Goal: Information Seeking & Learning: Check status

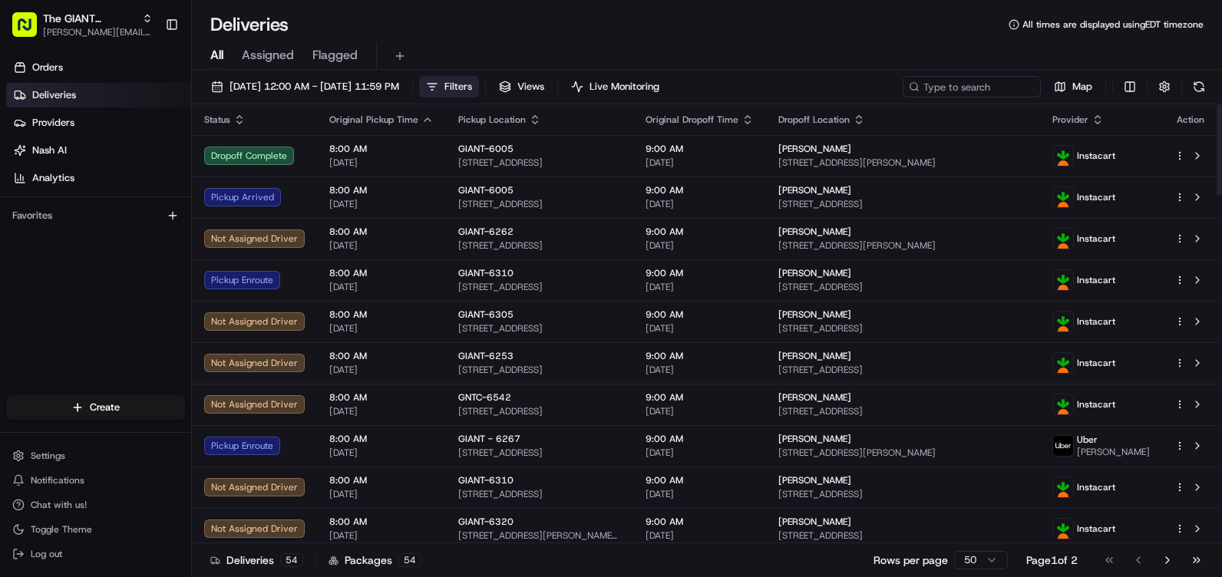
click at [472, 90] on span "Filters" at bounding box center [458, 87] width 28 height 14
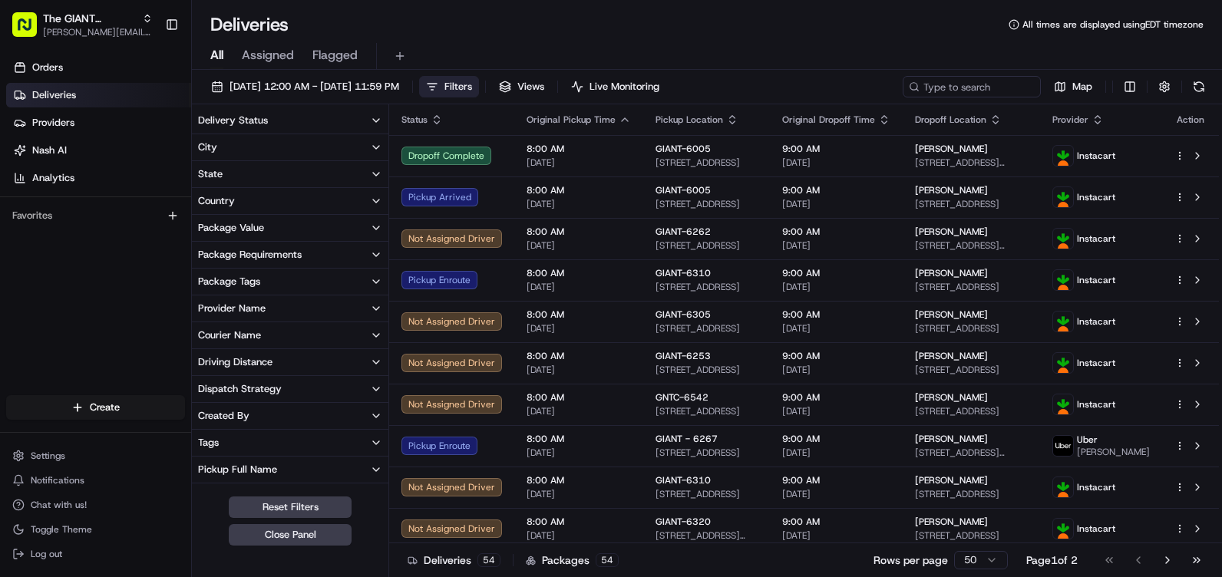
click at [266, 149] on button "City" at bounding box center [290, 147] width 196 height 26
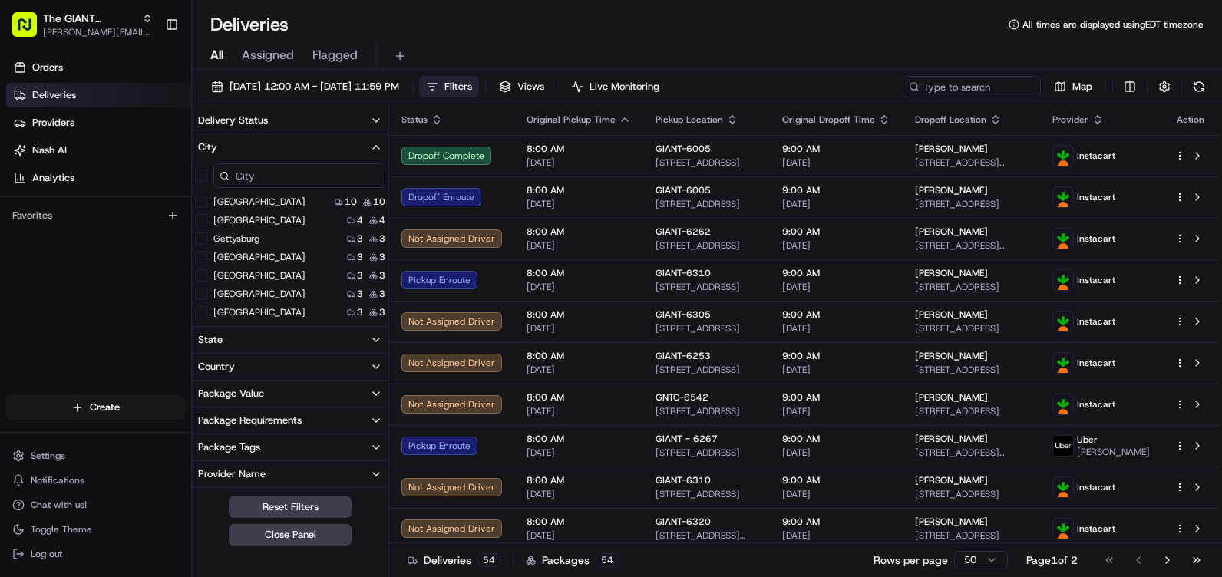
click at [293, 170] on input at bounding box center [299, 175] width 172 height 25
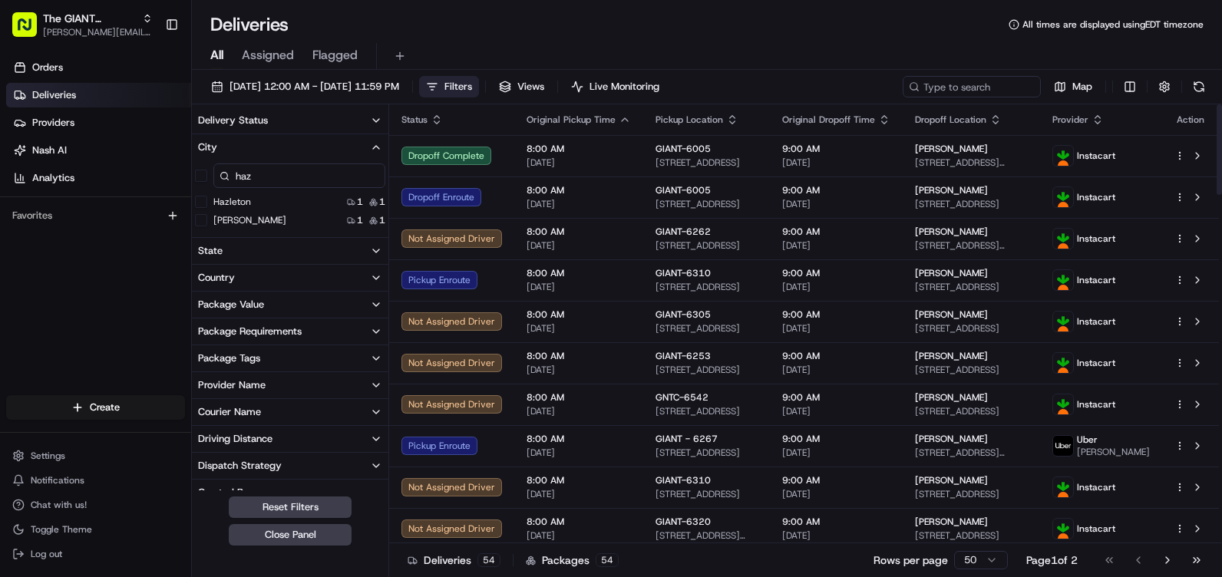
type input "haz"
click at [242, 199] on label "Hazleton" at bounding box center [232, 202] width 38 height 12
click at [207, 199] on button "Hazleton" at bounding box center [201, 202] width 12 height 12
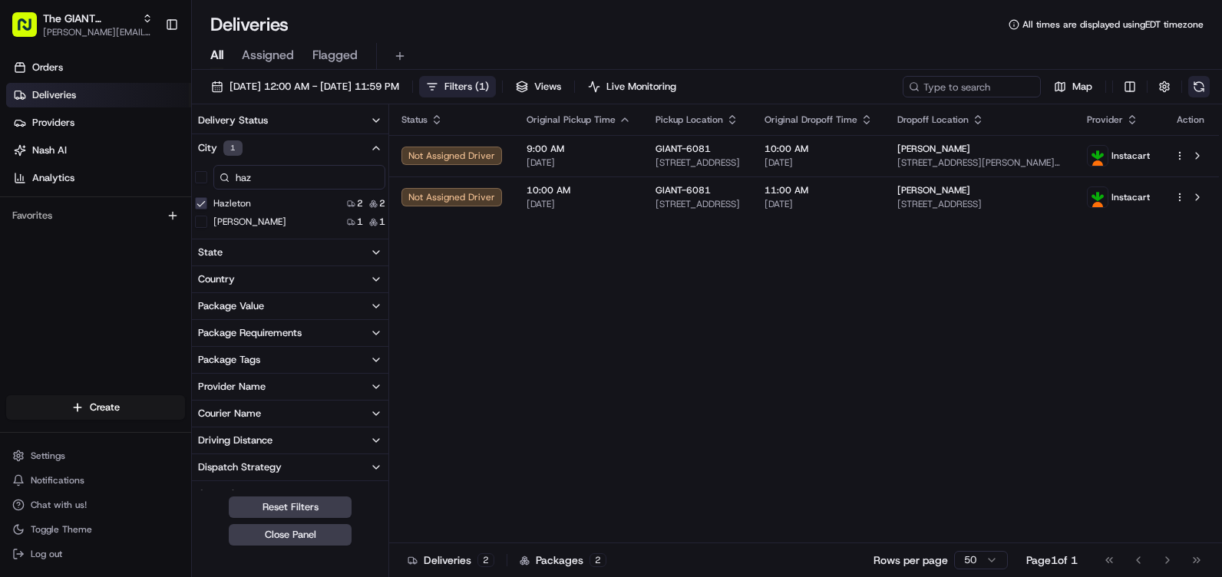
click at [1200, 83] on button at bounding box center [1198, 86] width 21 height 21
click at [271, 80] on span "[DATE] 12:00 AM - [DATE] 11:59 PM" at bounding box center [314, 87] width 170 height 14
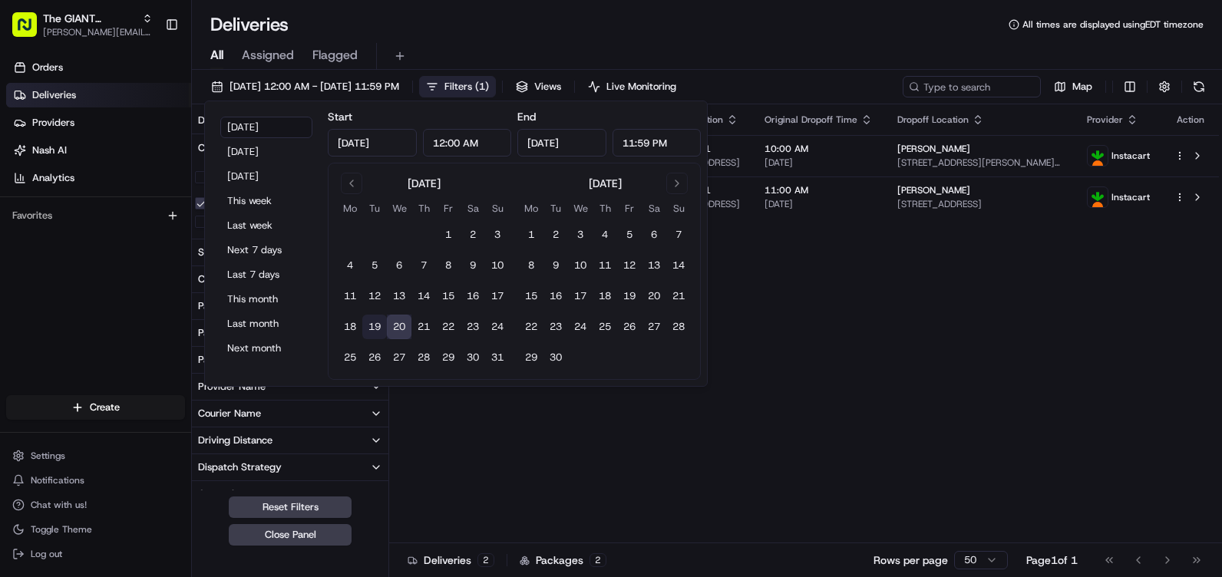
click at [375, 329] on button "19" at bounding box center [374, 327] width 25 height 25
type input "[DATE]"
click at [375, 328] on button "19" at bounding box center [374, 327] width 25 height 25
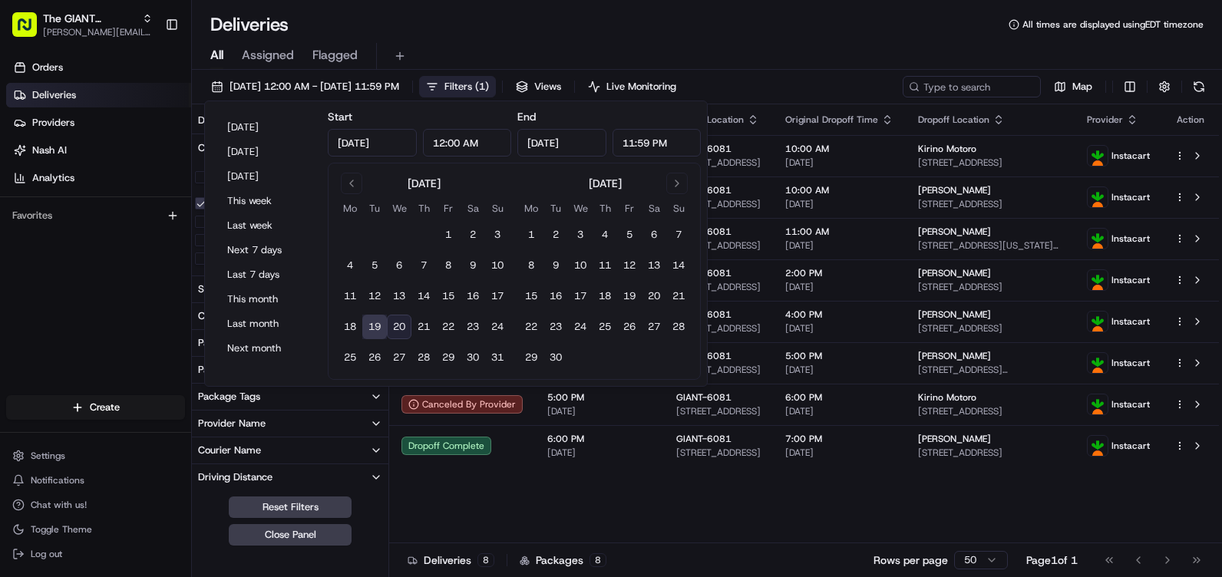
click at [615, 492] on div "Status Original Pickup Time Pickup Location Original Dropoff Time Dropoff Locat…" at bounding box center [804, 323] width 830 height 439
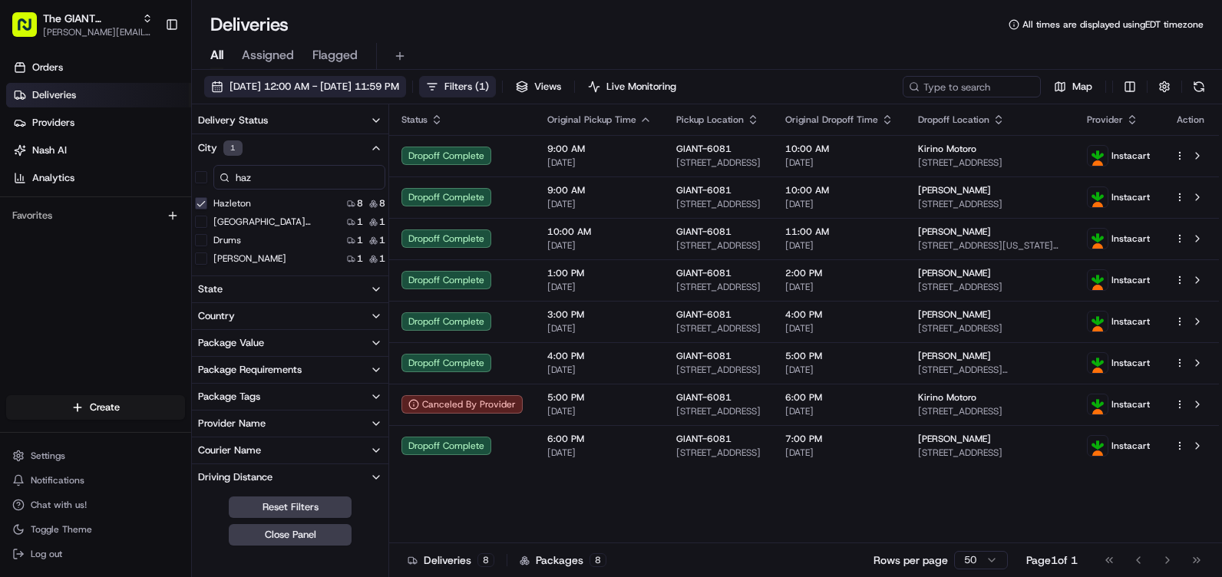
click at [291, 81] on span "[DATE] 12:00 AM - [DATE] 11:59 PM" at bounding box center [314, 87] width 170 height 14
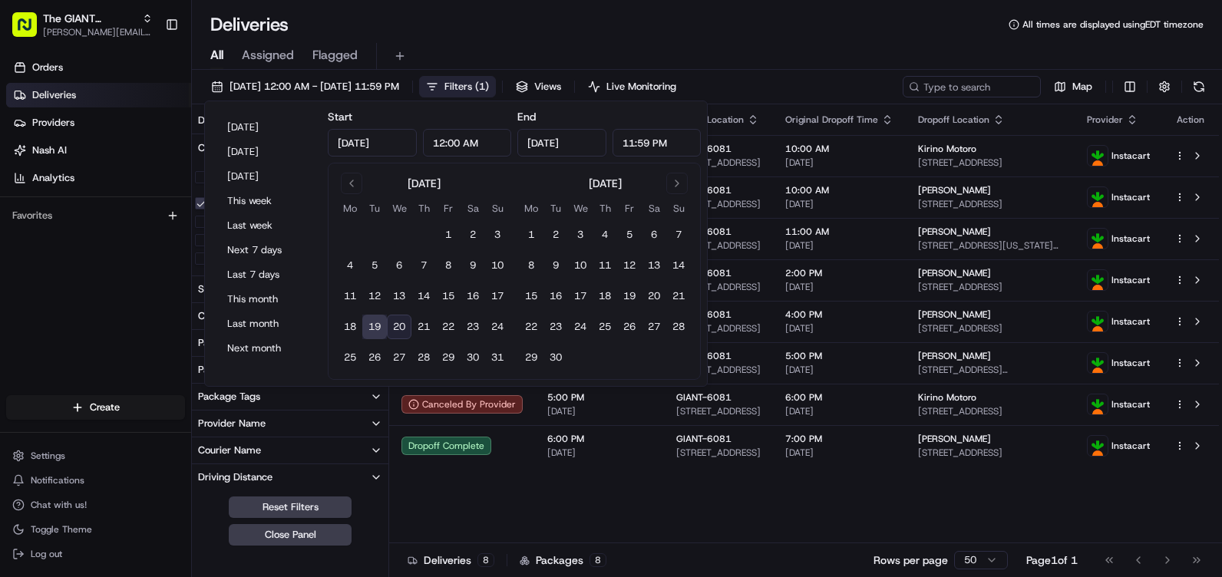
click at [385, 333] on button "19" at bounding box center [374, 327] width 25 height 25
click at [395, 326] on button "20" at bounding box center [399, 327] width 25 height 25
type input "[DATE]"
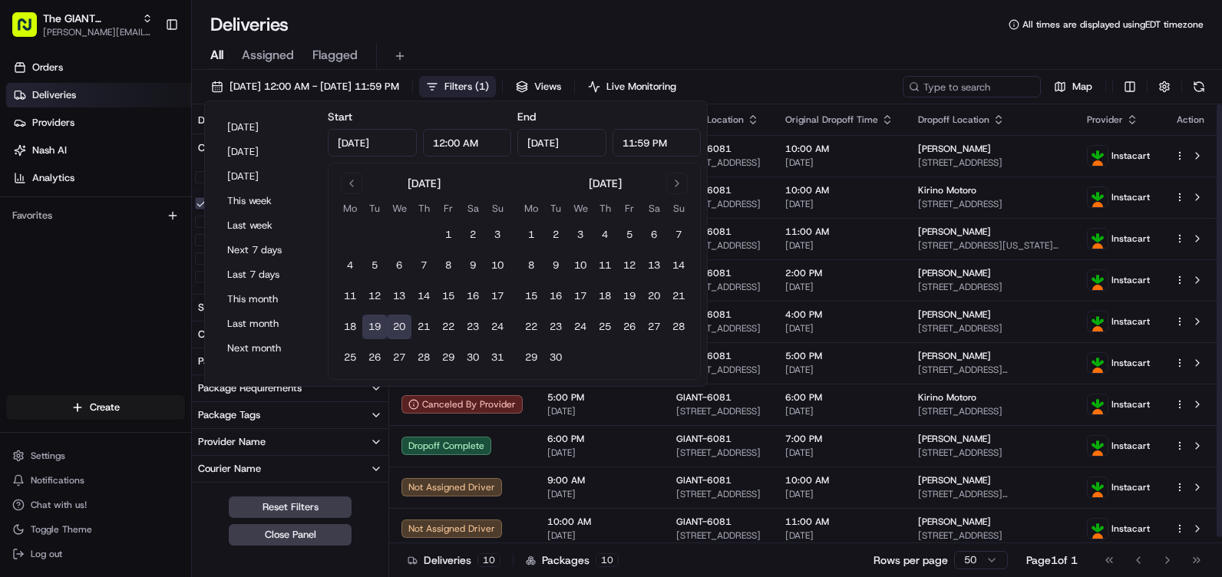
click at [886, 28] on div "Deliveries All times are displayed using EDT timezone" at bounding box center [707, 24] width 1030 height 25
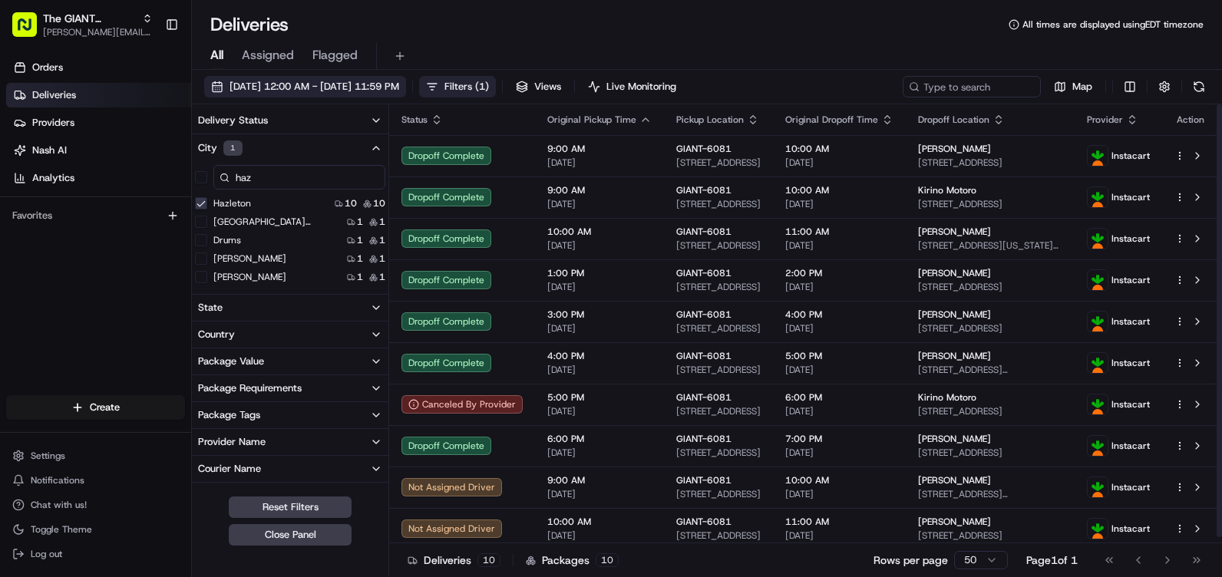
click at [271, 87] on span "[DATE] 12:00 AM - [DATE] 11:59 PM" at bounding box center [314, 87] width 170 height 14
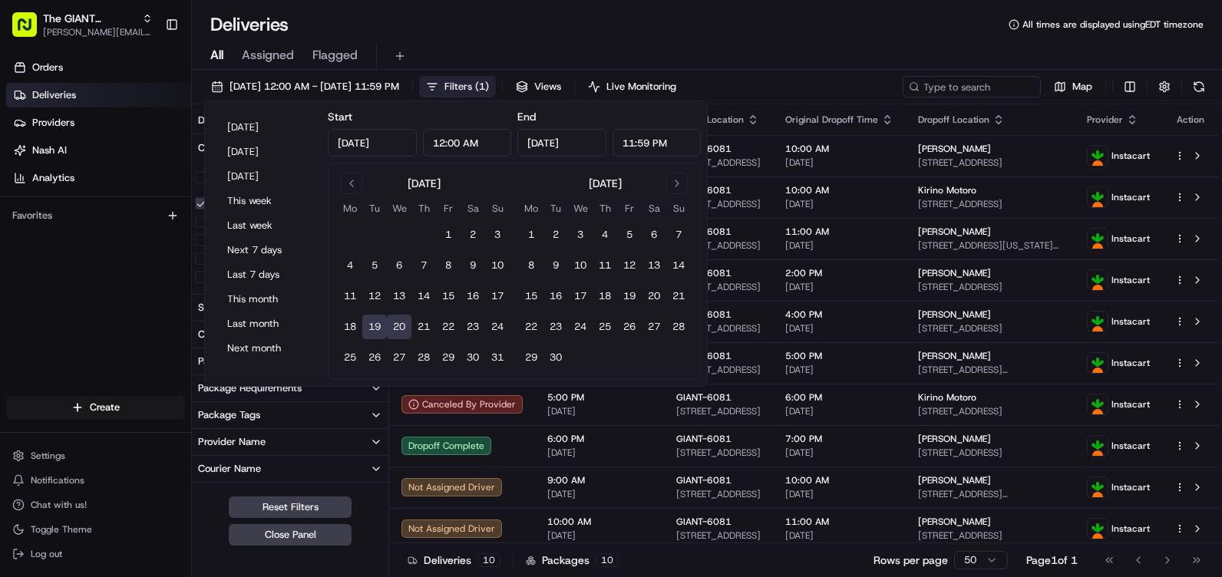
click at [404, 322] on button "20" at bounding box center [399, 327] width 25 height 25
type input "[DATE]"
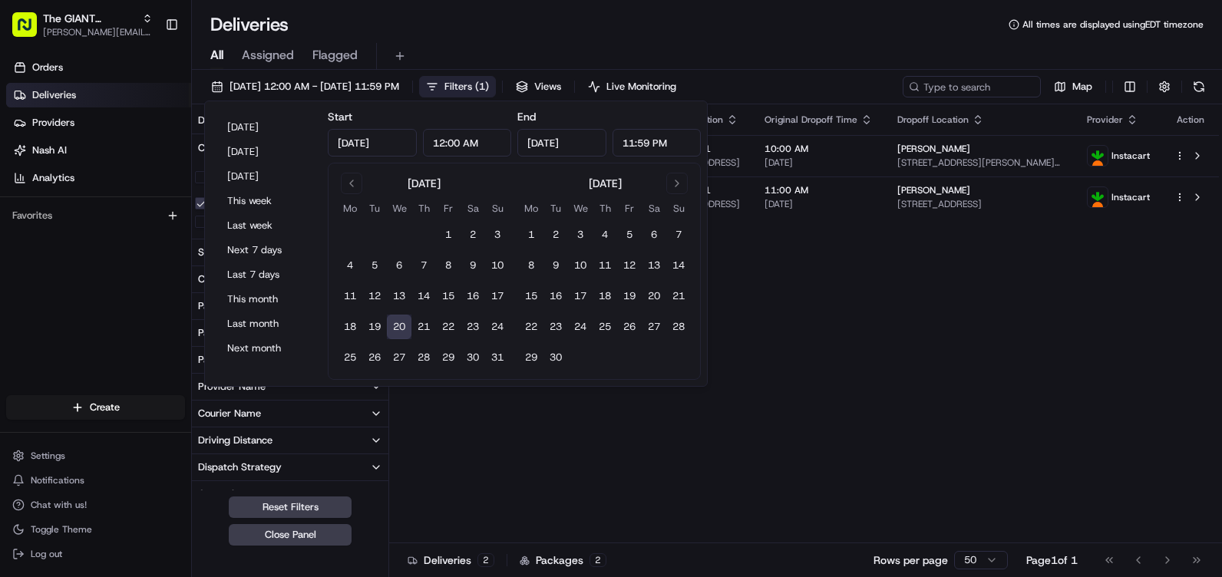
click at [674, 8] on div "Deliveries All times are displayed using EDT timezone All Assigned Flagged [DAT…" at bounding box center [707, 288] width 1030 height 577
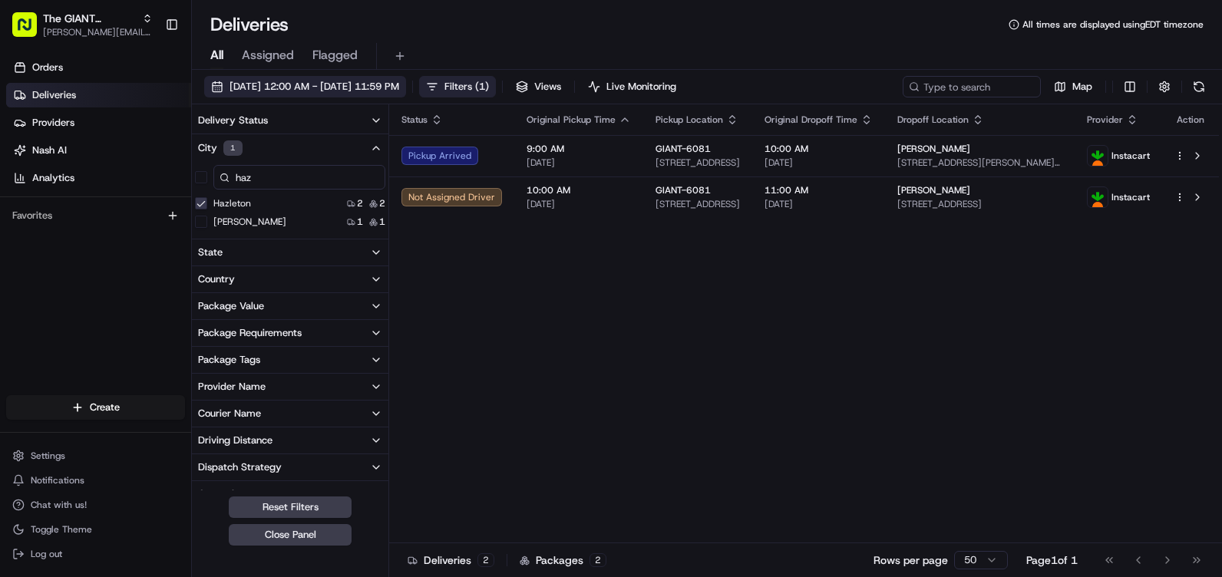
click at [279, 89] on span "[DATE] 12:00 AM - [DATE] 11:59 PM" at bounding box center [314, 87] width 170 height 14
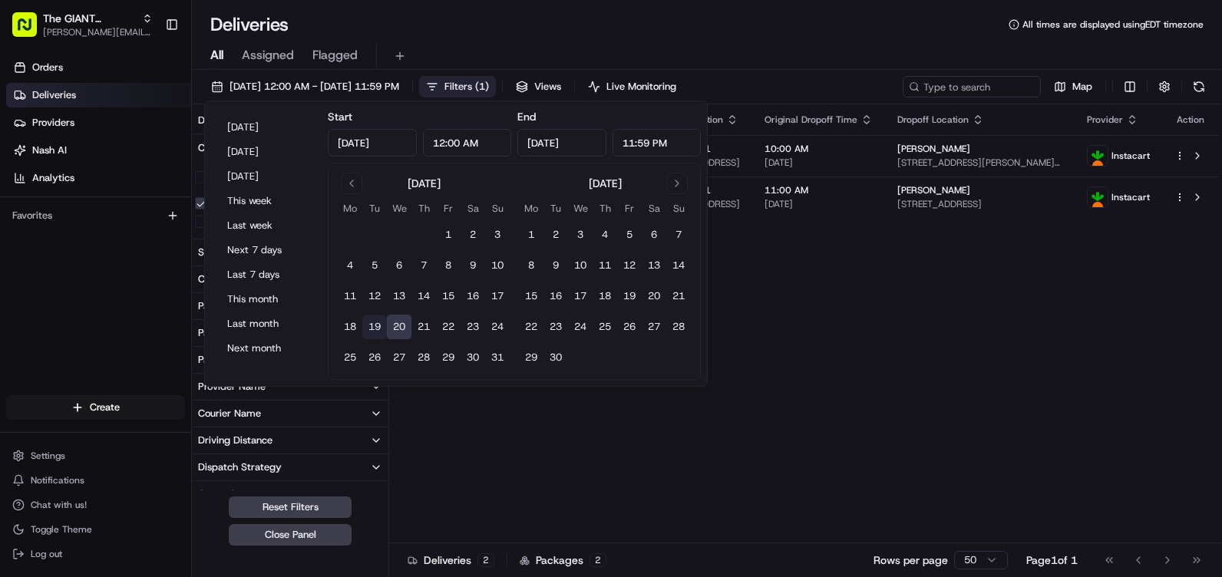
click at [379, 324] on button "19" at bounding box center [374, 327] width 25 height 25
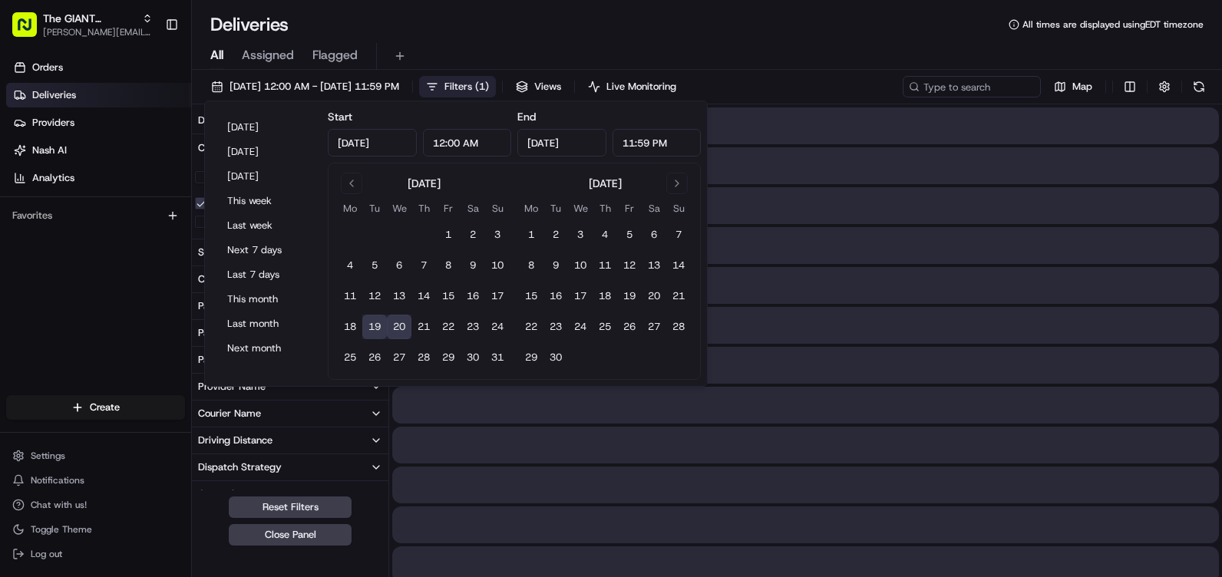
type input "[DATE]"
click at [379, 324] on button "19" at bounding box center [374, 327] width 25 height 25
type input "[DATE]"
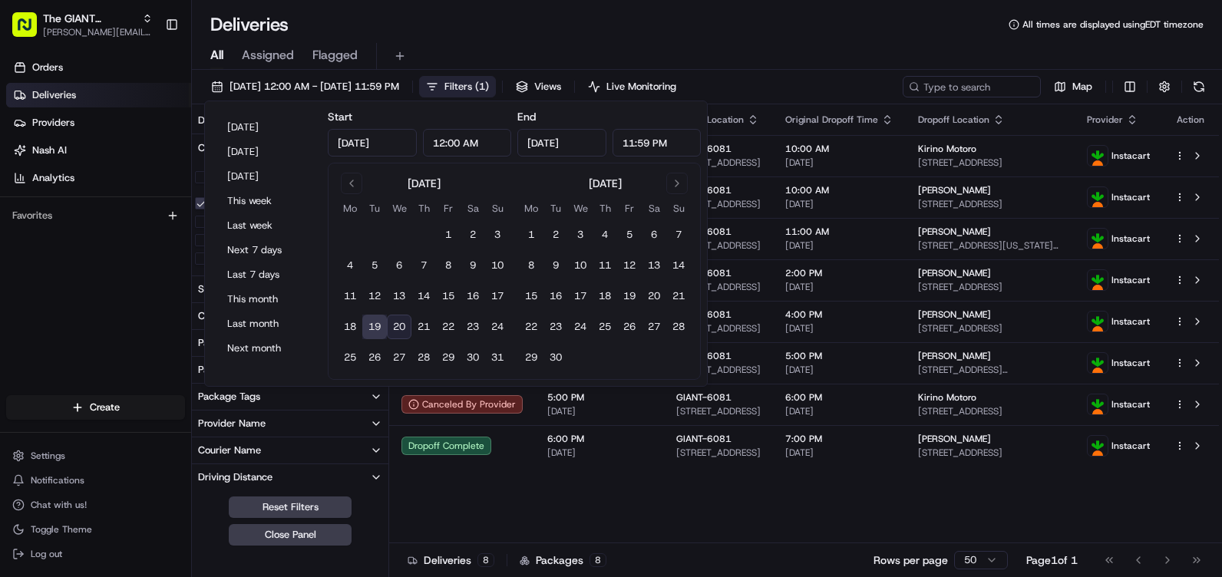
click at [802, 535] on div "Status Original Pickup Time Pickup Location Original Dropoff Time Dropoff Locat…" at bounding box center [804, 323] width 830 height 439
